Goal: Find specific page/section: Find specific page/section

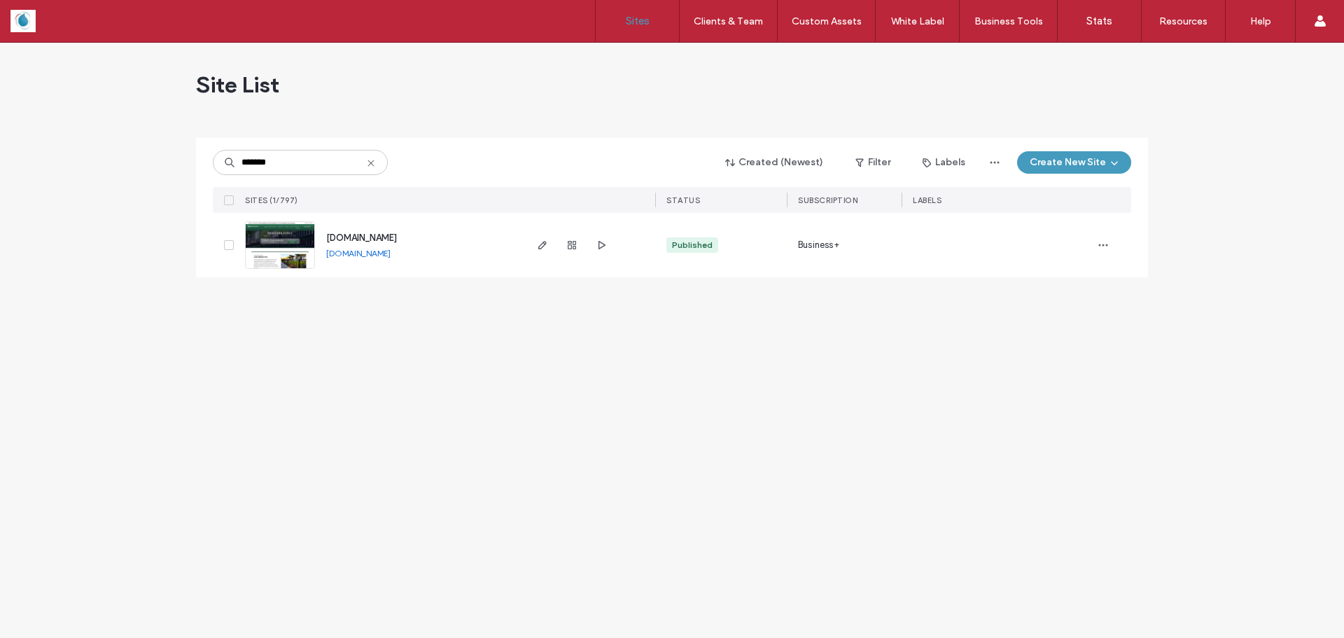
type input "*******"
click at [372, 235] on span "[DOMAIN_NAME]" at bounding box center [361, 237] width 71 height 11
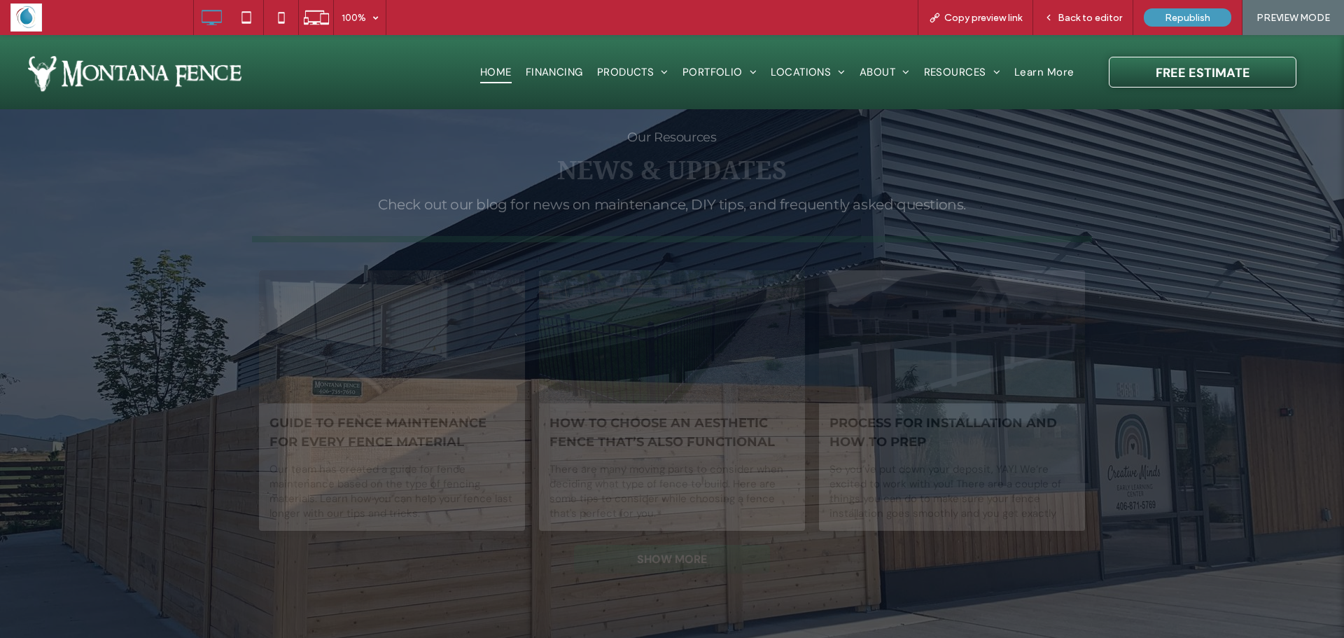
scroll to position [3711, 0]
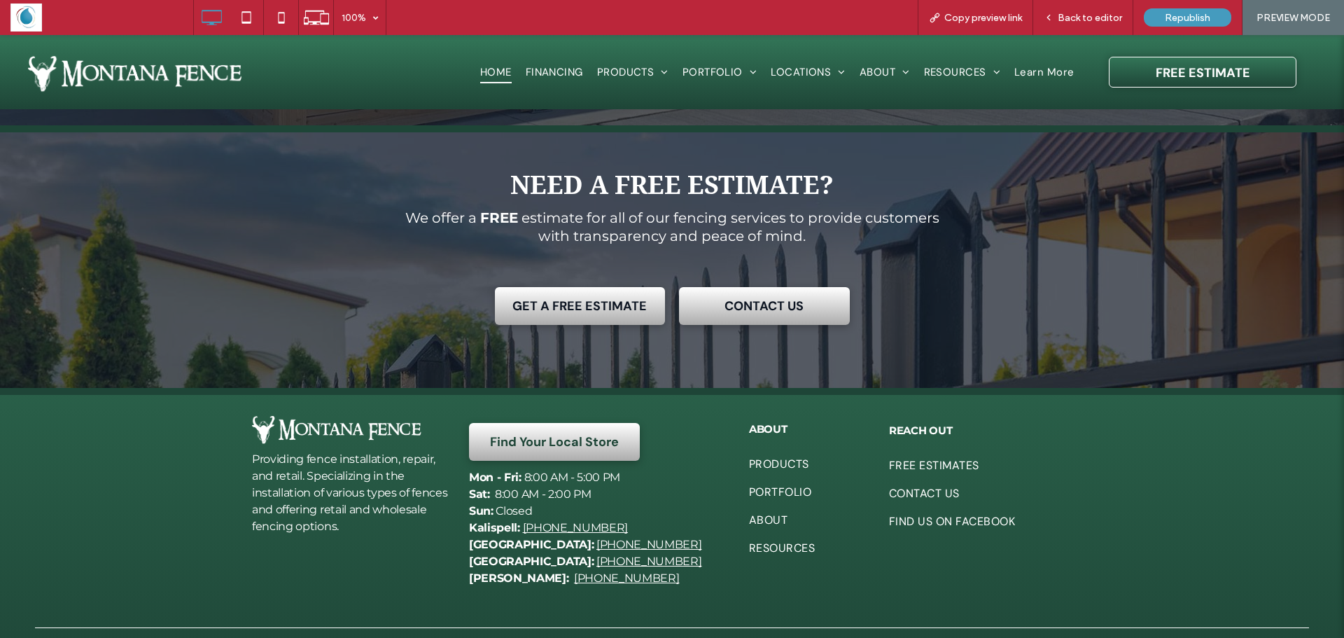
click at [613, 291] on span "GET A FREE ESTIMATE" at bounding box center [580, 306] width 144 height 31
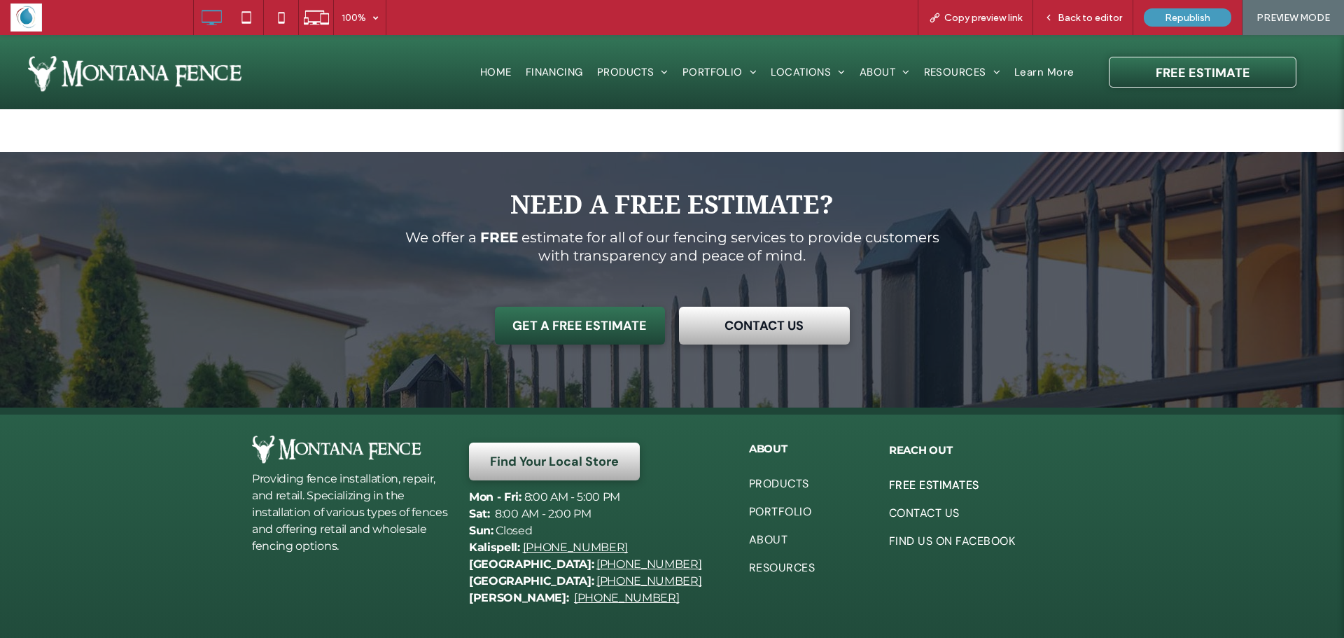
scroll to position [1638, 0]
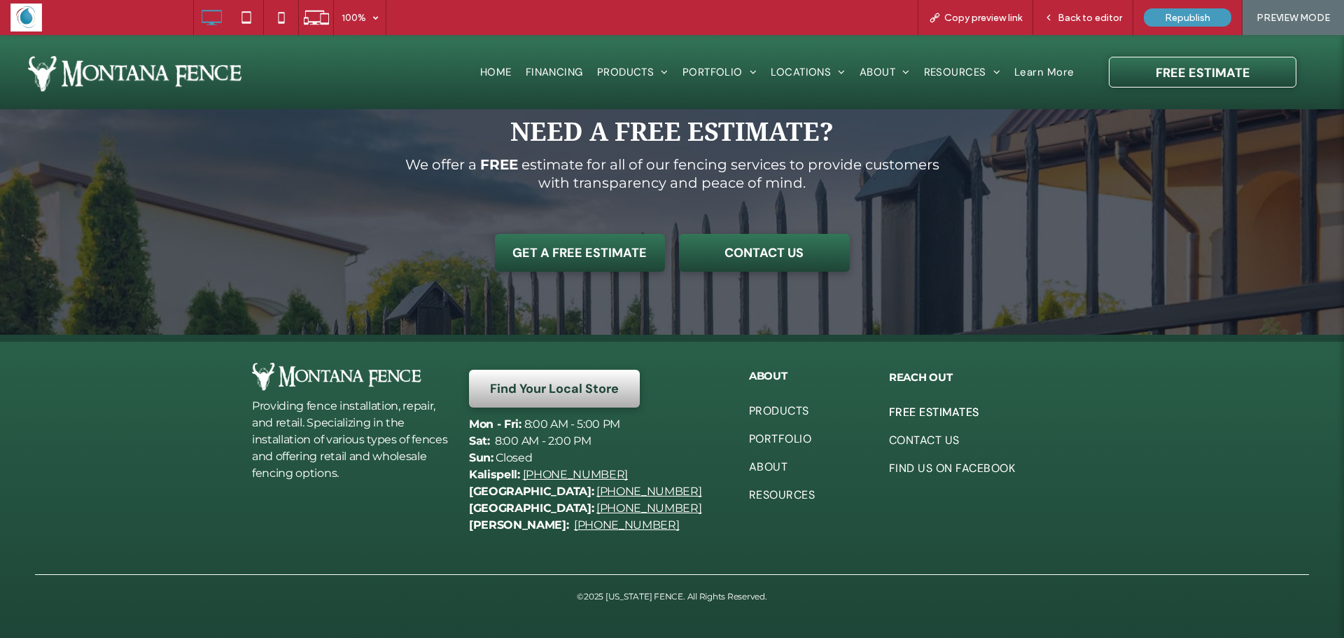
click at [701, 249] on link "CONTACT US" at bounding box center [764, 253] width 171 height 38
